Goal: Information Seeking & Learning: Learn about a topic

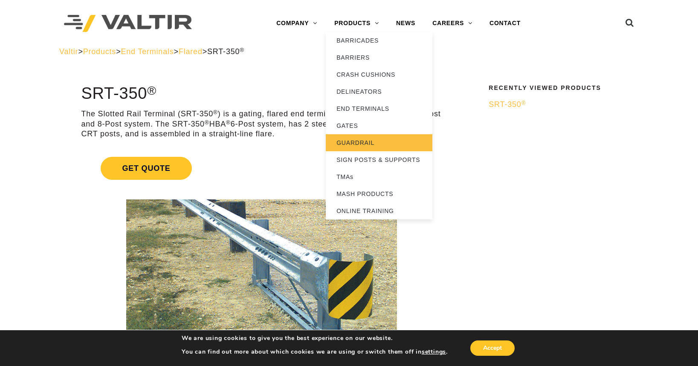
click at [363, 142] on link "GUARDRAIL" at bounding box center [379, 142] width 107 height 17
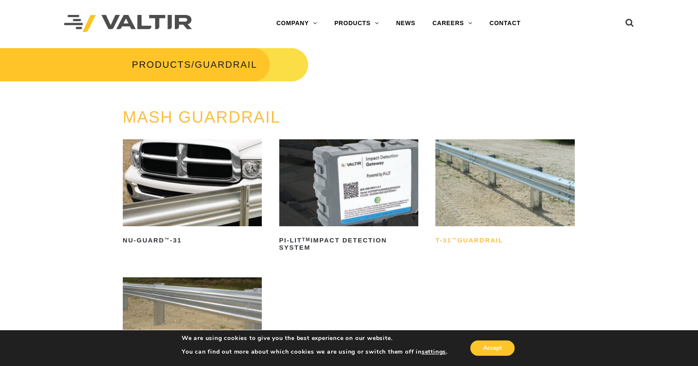
click at [476, 239] on h2 "T-31 ™ Guardrail" at bounding box center [505, 241] width 139 height 14
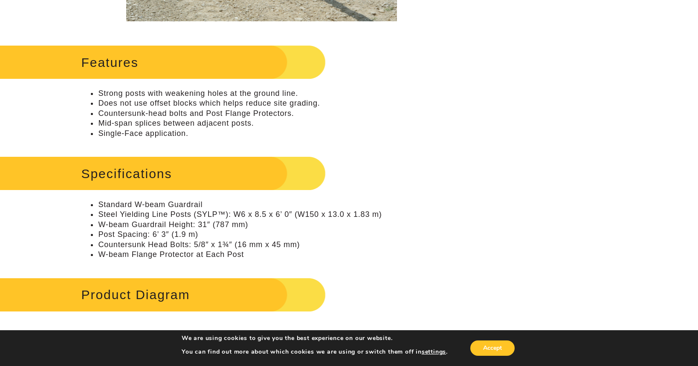
scroll to position [171, 0]
